Goal: Transaction & Acquisition: Book appointment/travel/reservation

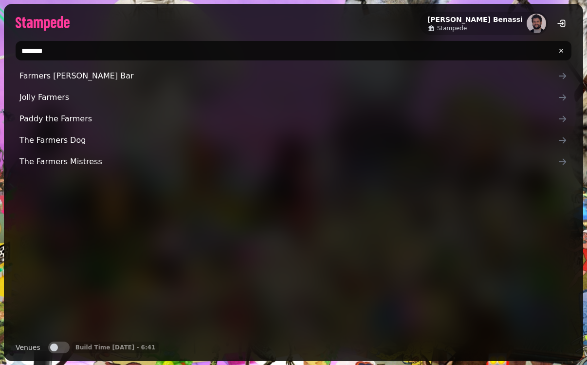
type input "*******"
click at [63, 216] on div "Farmers [PERSON_NAME] Farmers [PERSON_NAME] the Farmers The Farmers Dog The Far…" at bounding box center [294, 199] width 556 height 267
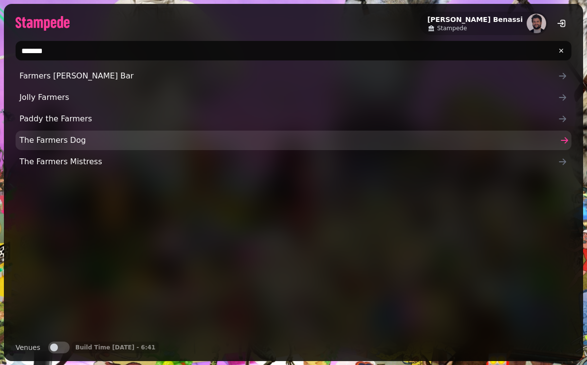
click at [75, 132] on link "The Farmers Dog" at bounding box center [294, 139] width 556 height 19
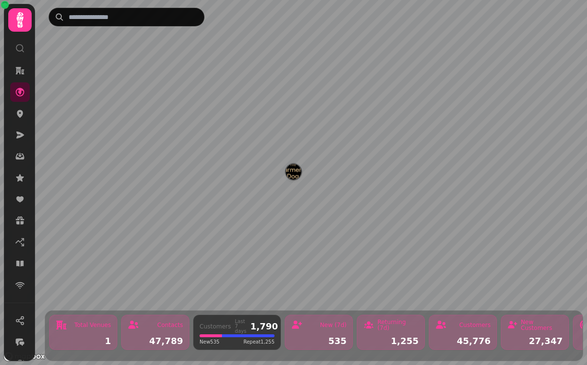
click at [8, 115] on nav at bounding box center [19, 178] width 25 height 234
click at [20, 114] on icon at bounding box center [20, 114] width 6 height 8
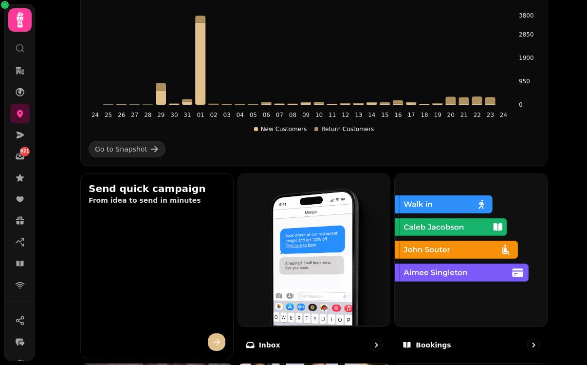
scroll to position [240, 0]
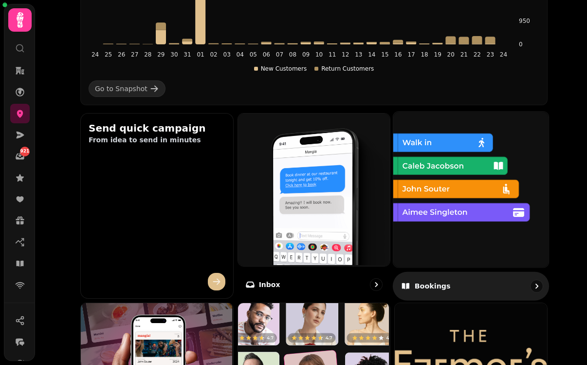
click at [481, 232] on img at bounding box center [469, 188] width 155 height 155
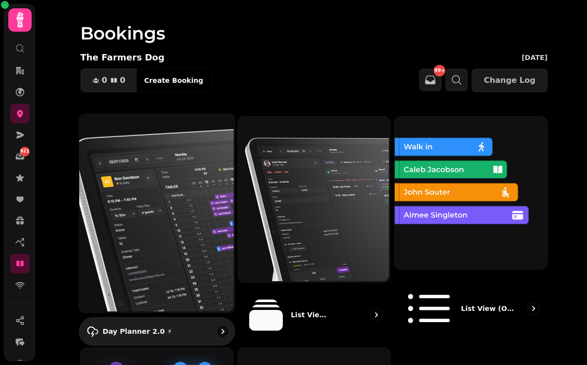
click at [97, 175] on img at bounding box center [155, 212] width 155 height 198
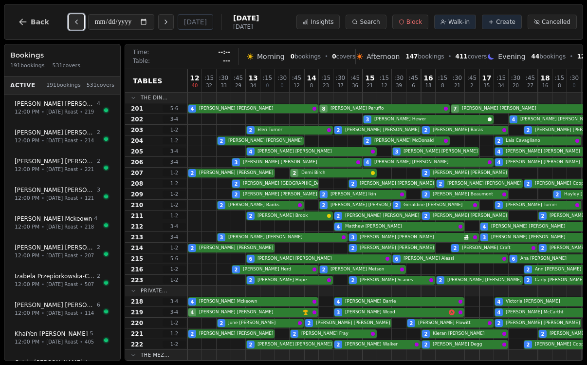
click at [78, 17] on button "Previous day" at bounding box center [77, 22] width 16 height 16
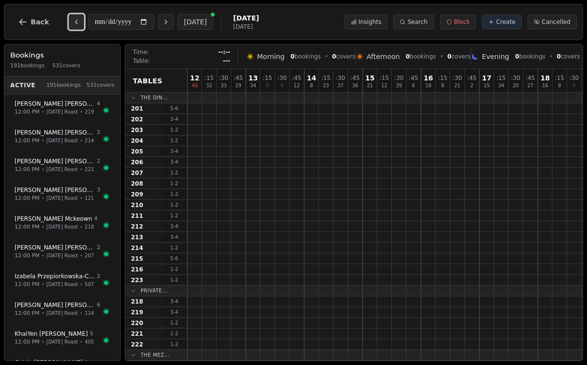
type input "**********"
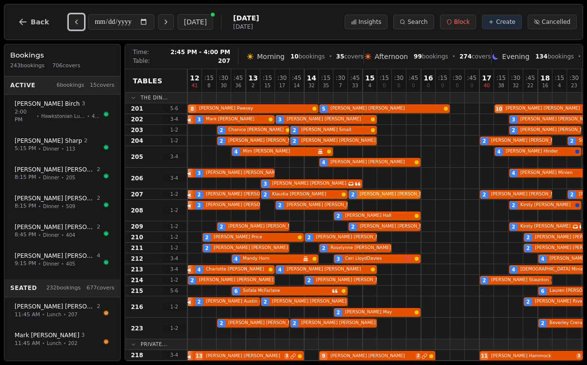
scroll to position [525, 0]
